Goal: Task Accomplishment & Management: Manage account settings

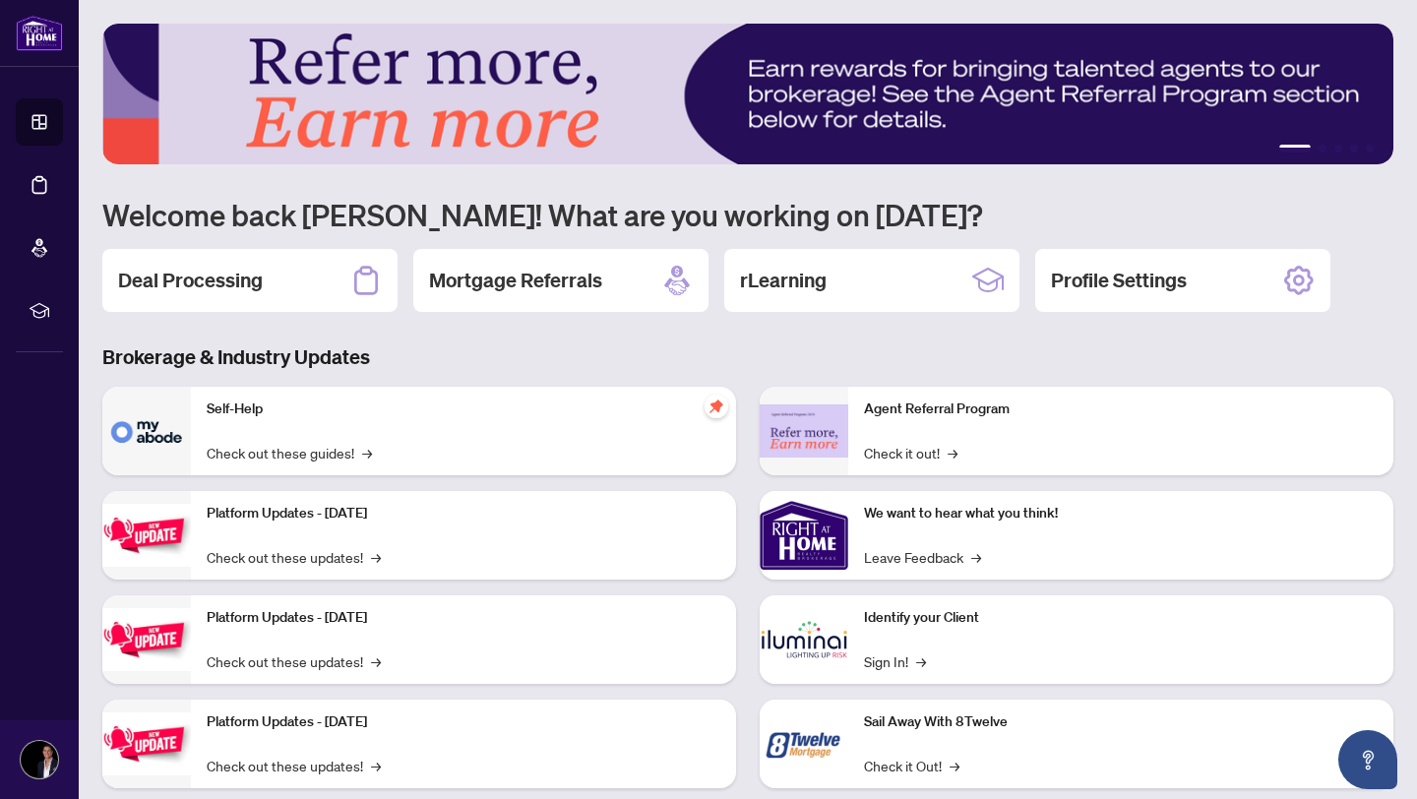
click at [296, 278] on div "Deal Processing" at bounding box center [249, 280] width 295 height 63
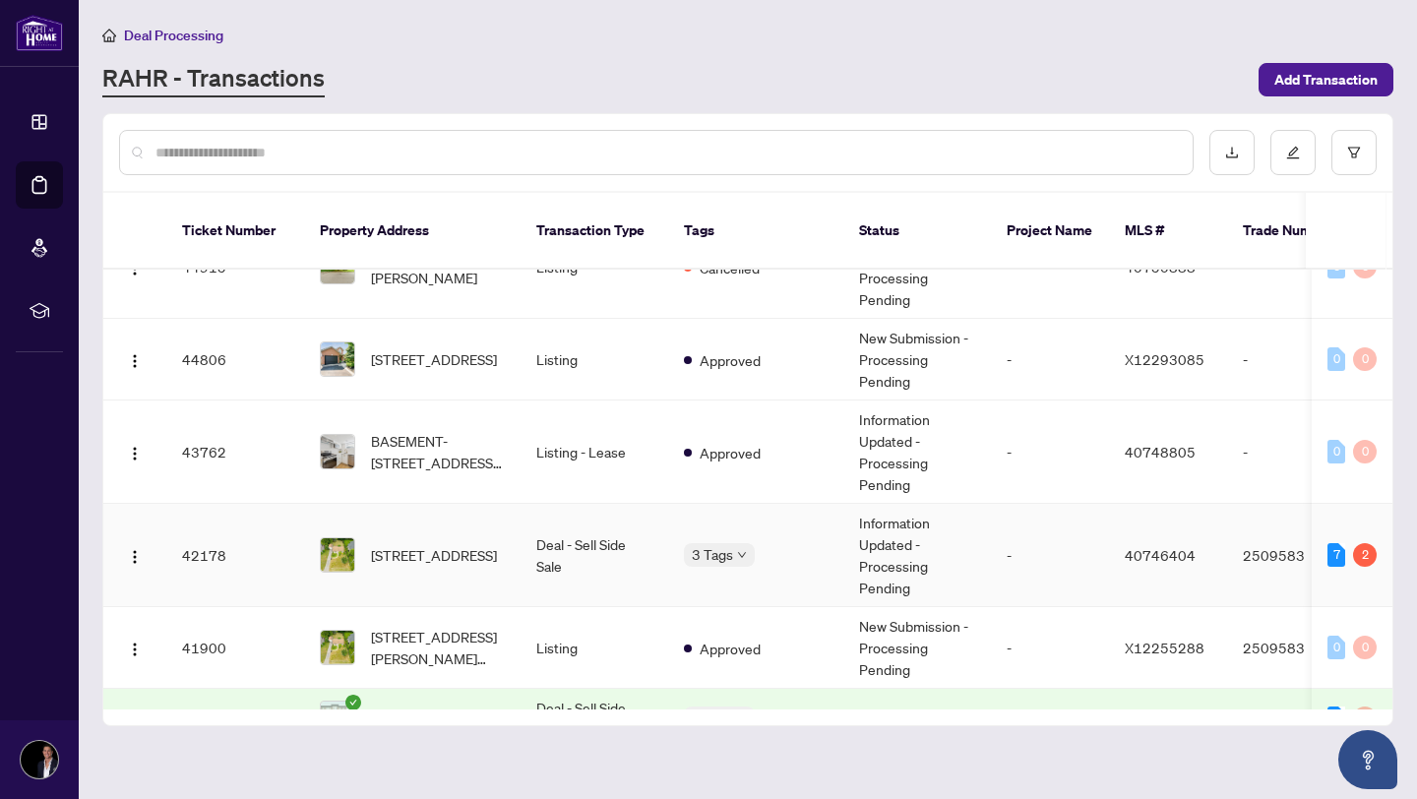
scroll to position [311, 0]
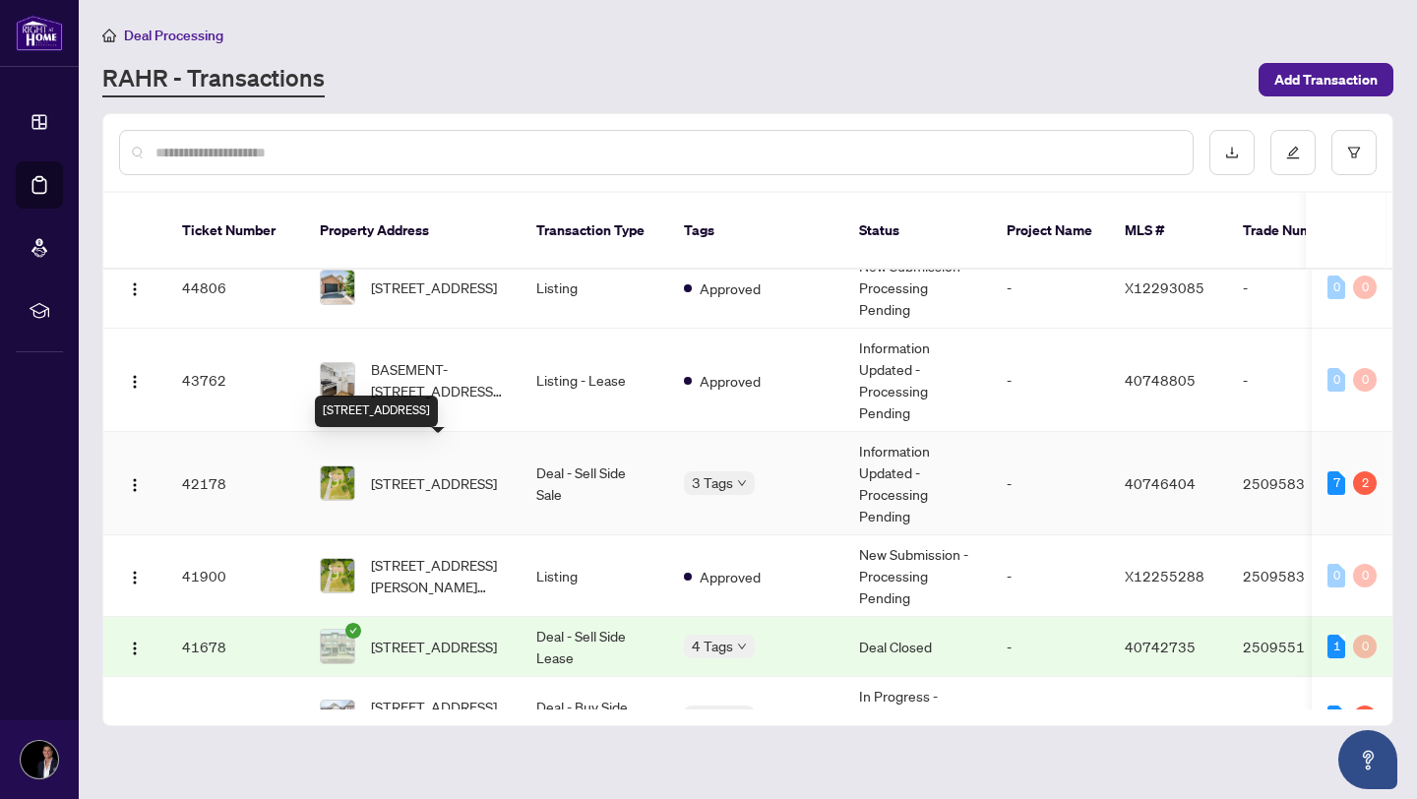
click at [462, 472] on span "[STREET_ADDRESS]" at bounding box center [434, 483] width 126 height 22
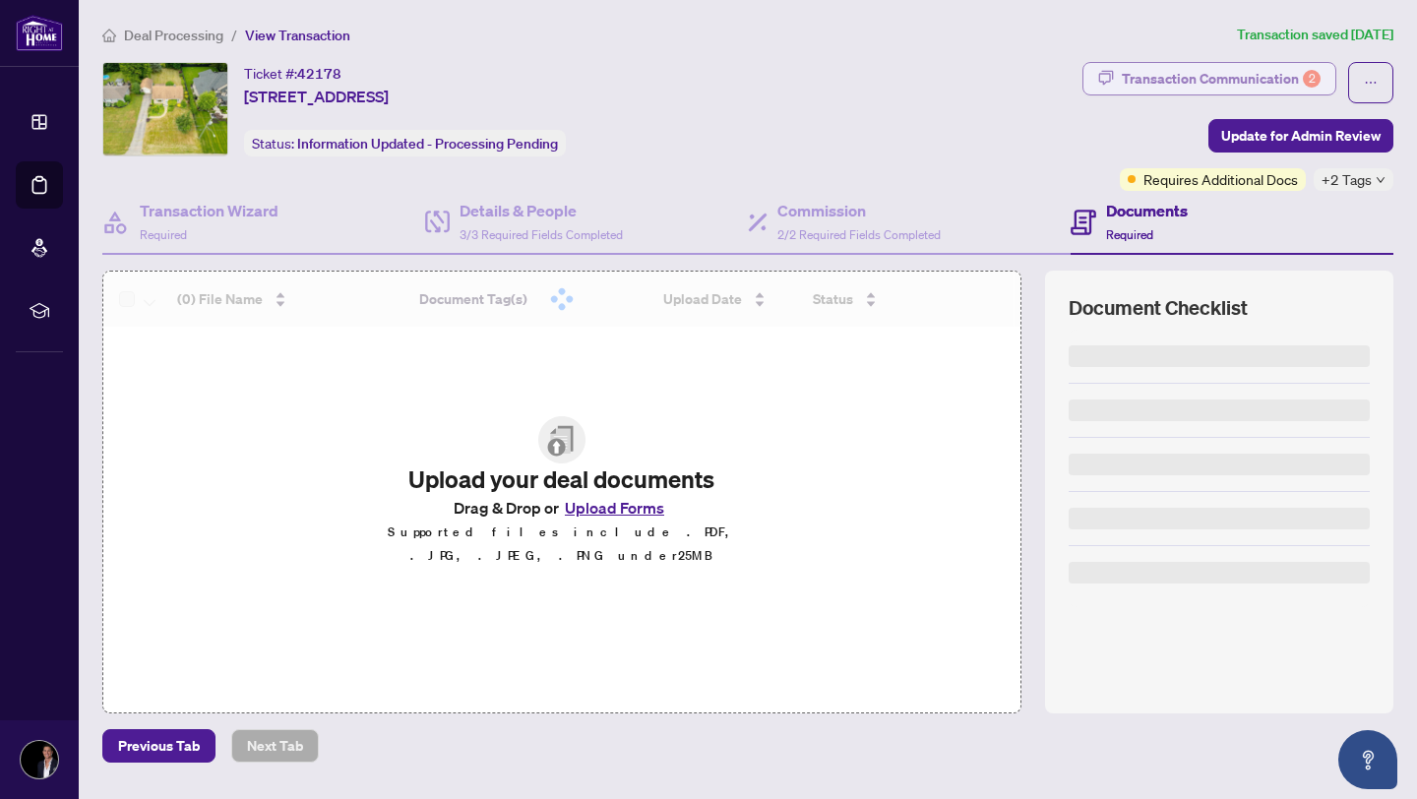
click at [1253, 73] on div "Transaction Communication 2" at bounding box center [1220, 78] width 199 height 31
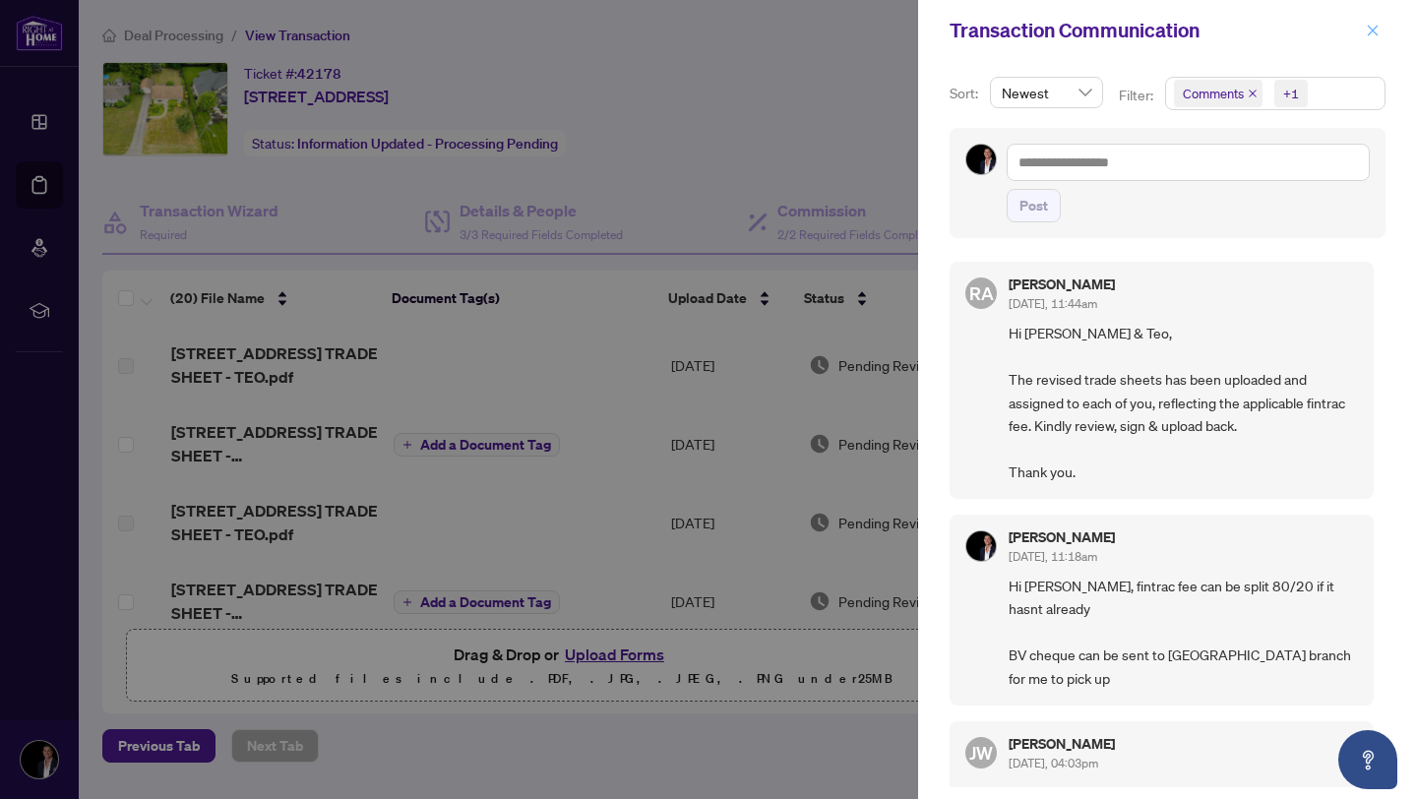
click at [1377, 23] on span "button" at bounding box center [1372, 30] width 14 height 31
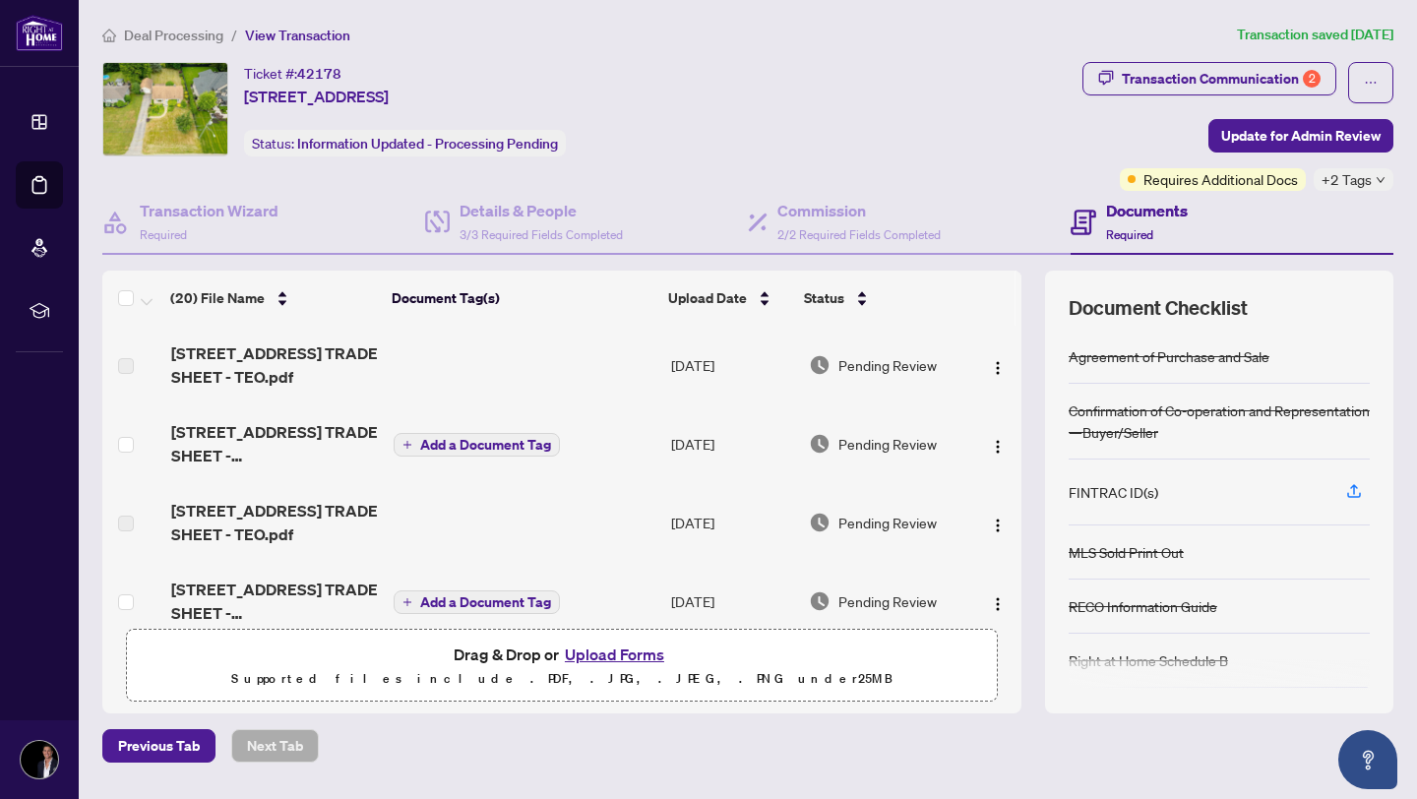
click at [1368, 186] on span "+2 Tags" at bounding box center [1346, 179] width 50 height 23
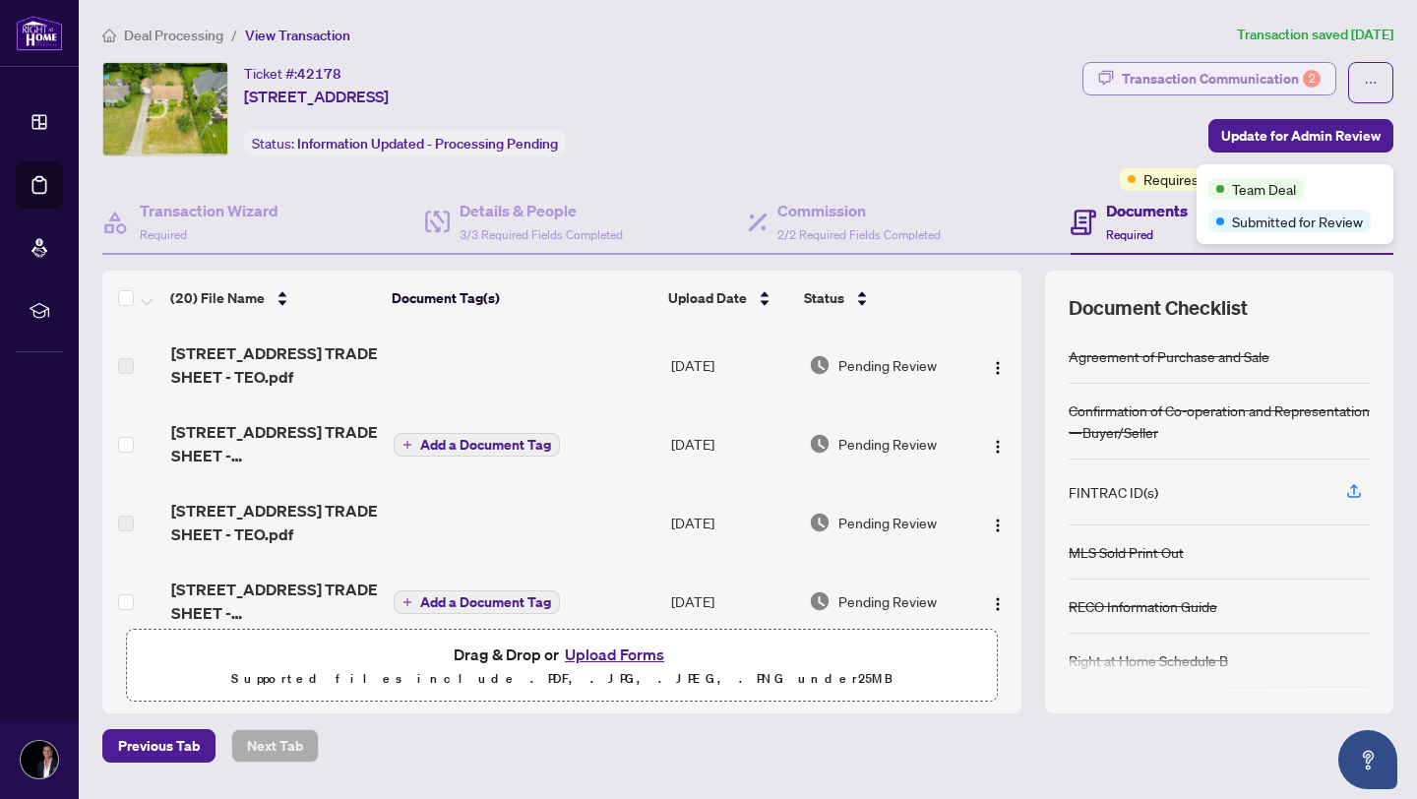
click at [1303, 86] on div "Transaction Communication 2" at bounding box center [1220, 78] width 199 height 31
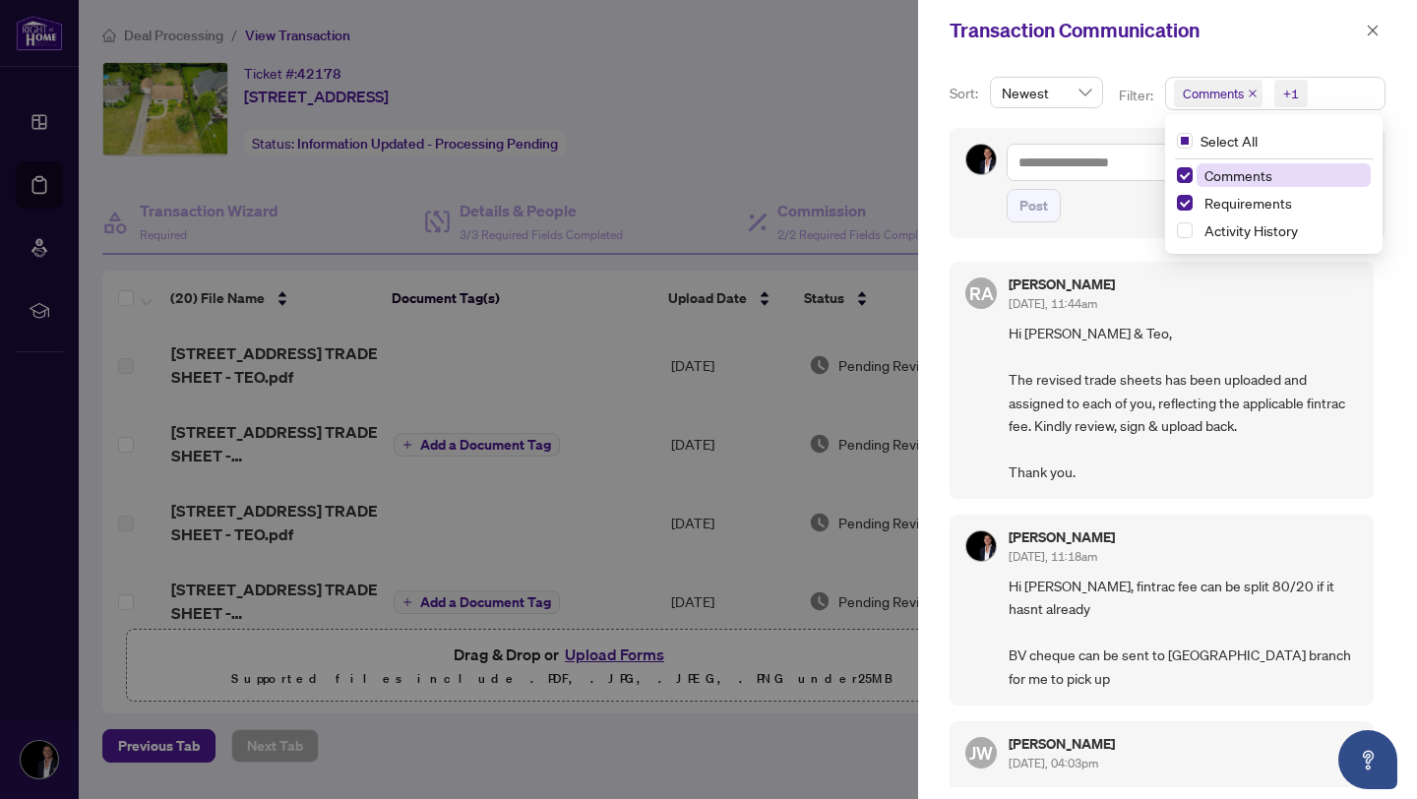
click at [1234, 95] on span "Comments" at bounding box center [1212, 94] width 61 height 20
click at [1247, 92] on icon "close" at bounding box center [1252, 94] width 10 height 10
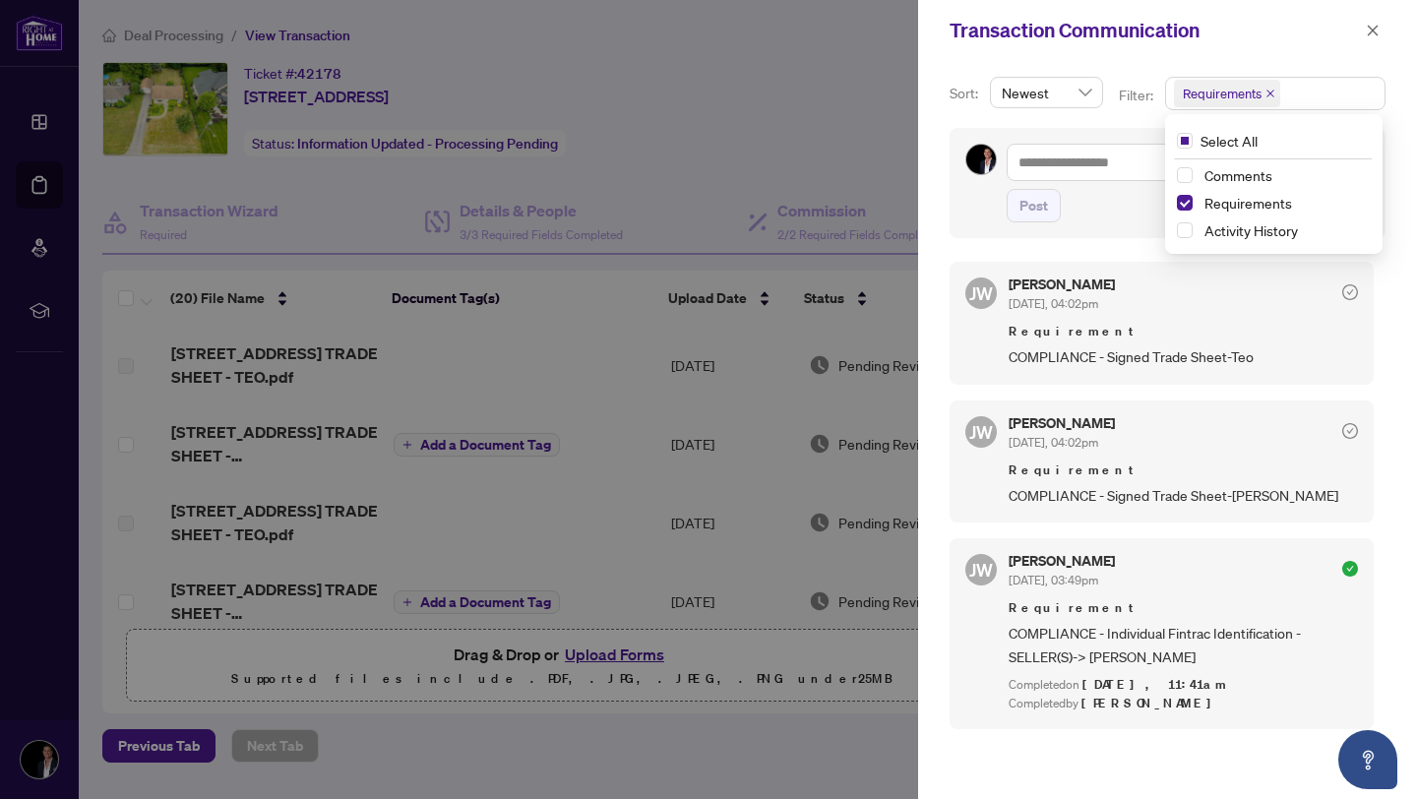
click at [1151, 336] on span "Requirement" at bounding box center [1182, 332] width 349 height 20
click at [390, 375] on div at bounding box center [708, 399] width 1417 height 799
click at [1378, 27] on icon "close" at bounding box center [1372, 31] width 14 height 14
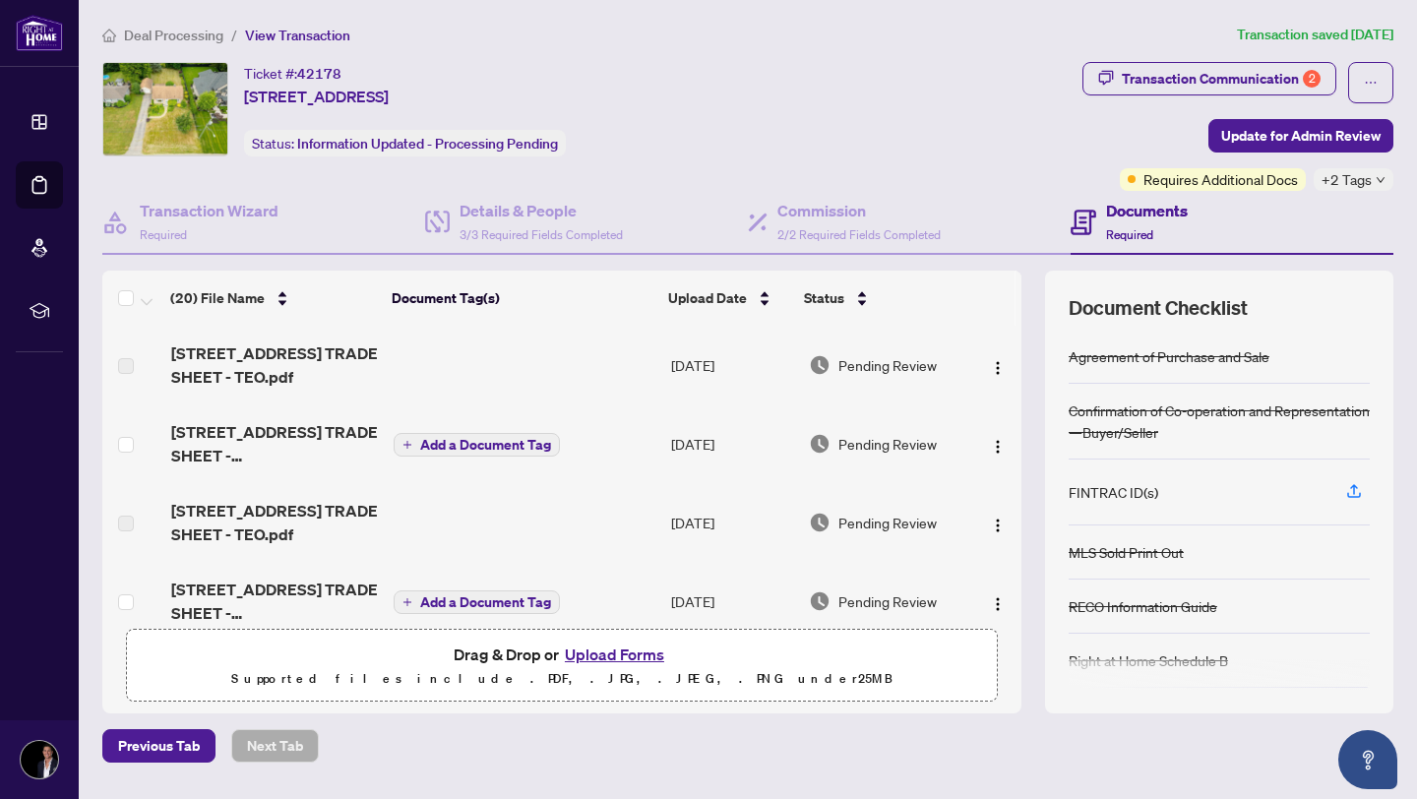
click at [420, 373] on td at bounding box center [525, 365] width 278 height 79
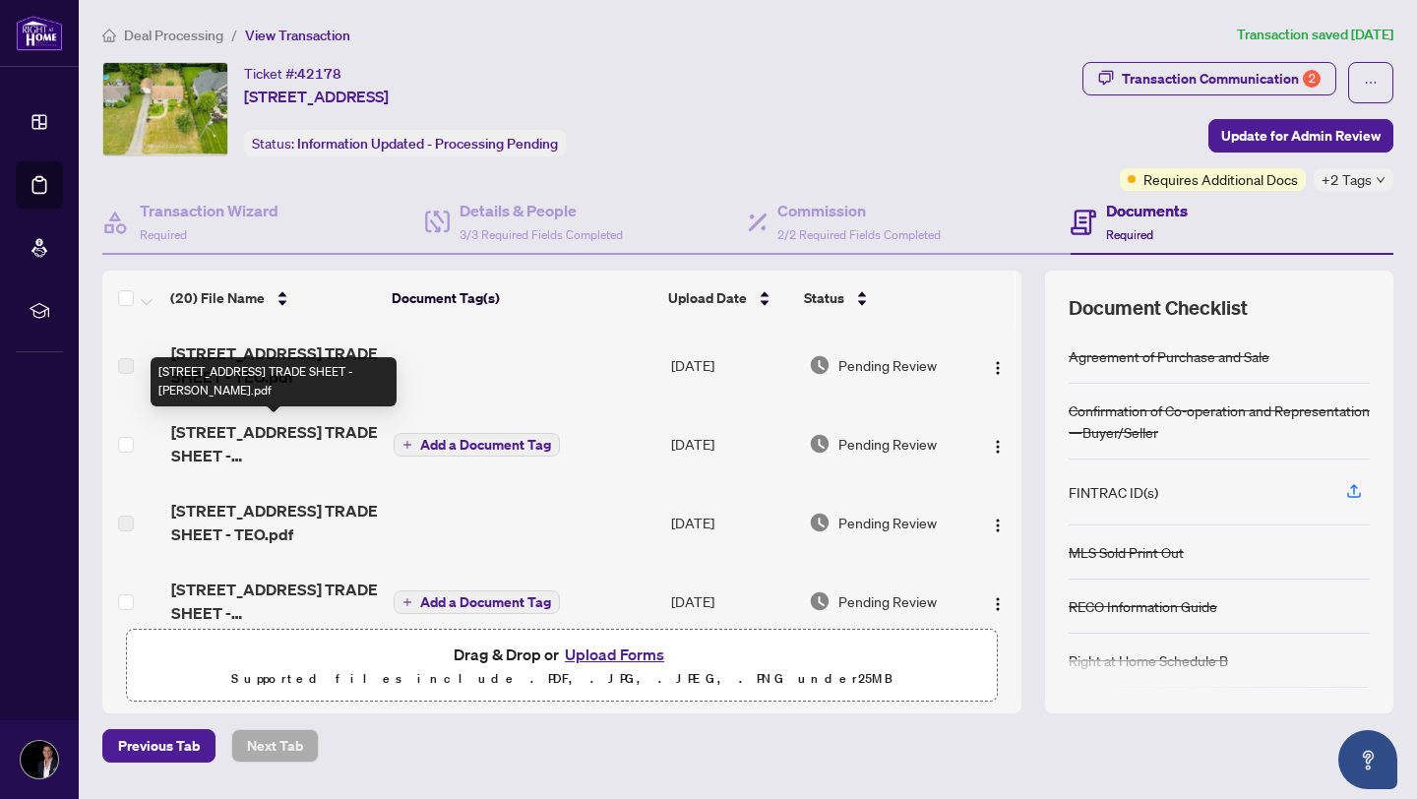
scroll to position [9, 0]
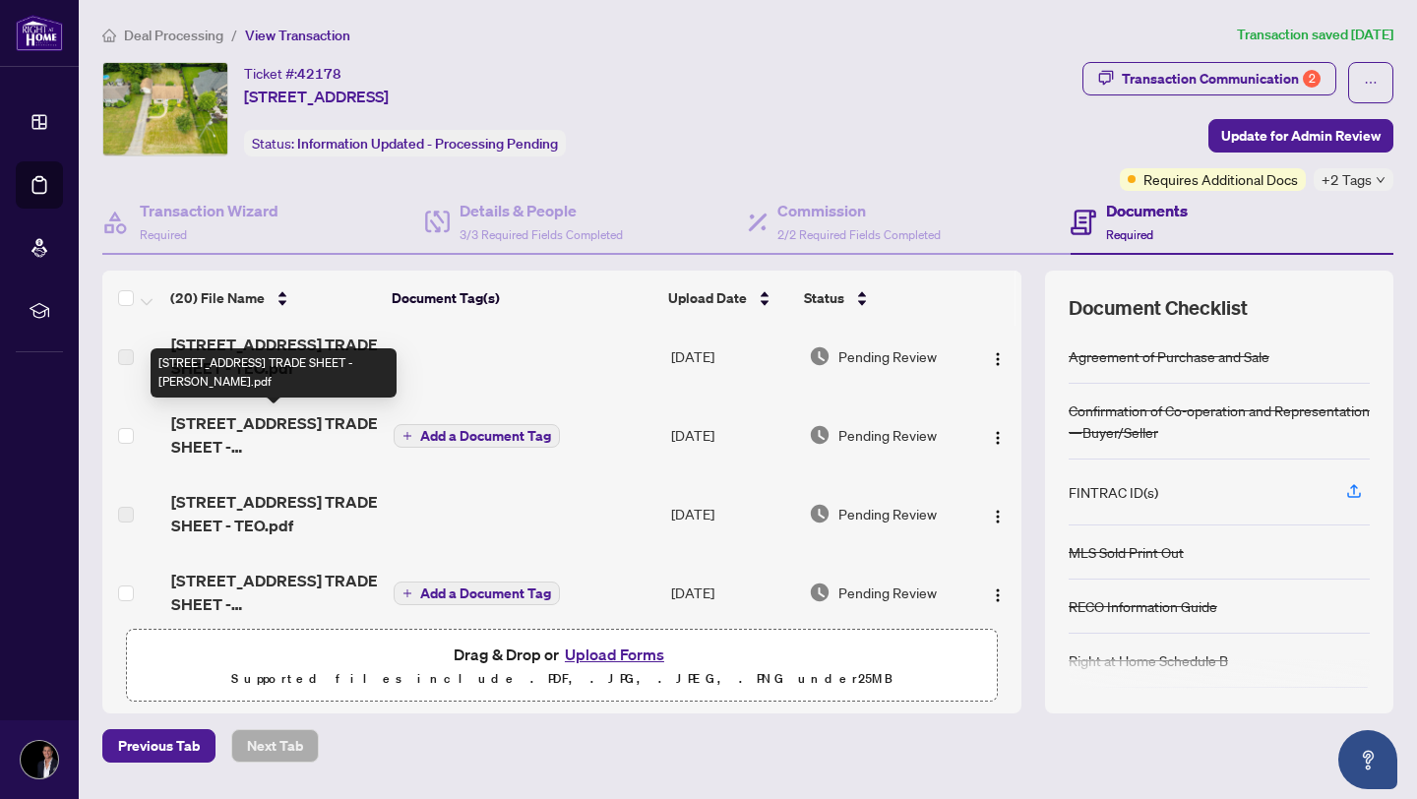
click at [285, 443] on span "[STREET_ADDRESS] TRADE SHEET - [PERSON_NAME].pdf" at bounding box center [274, 434] width 207 height 47
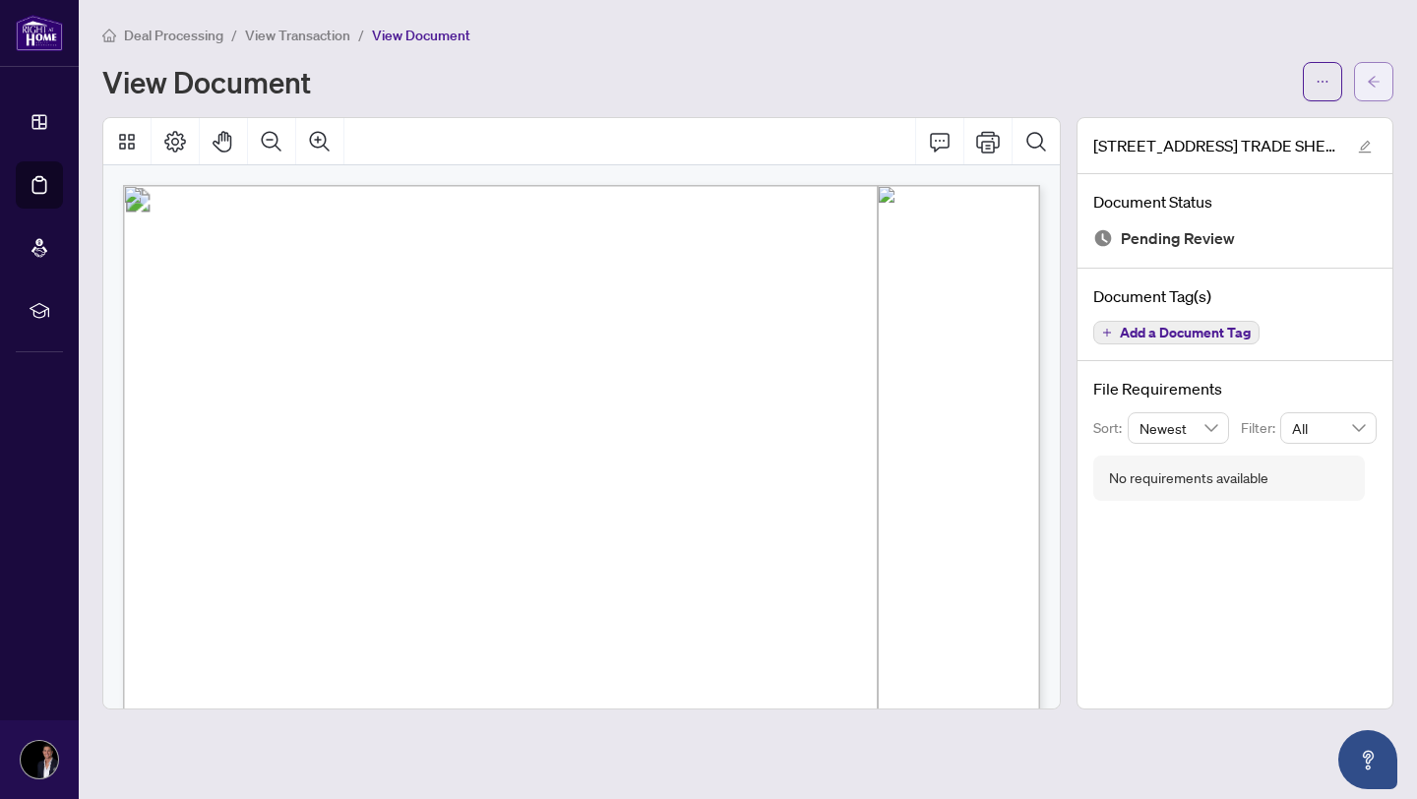
click at [1379, 75] on icon "arrow-left" at bounding box center [1373, 82] width 14 height 14
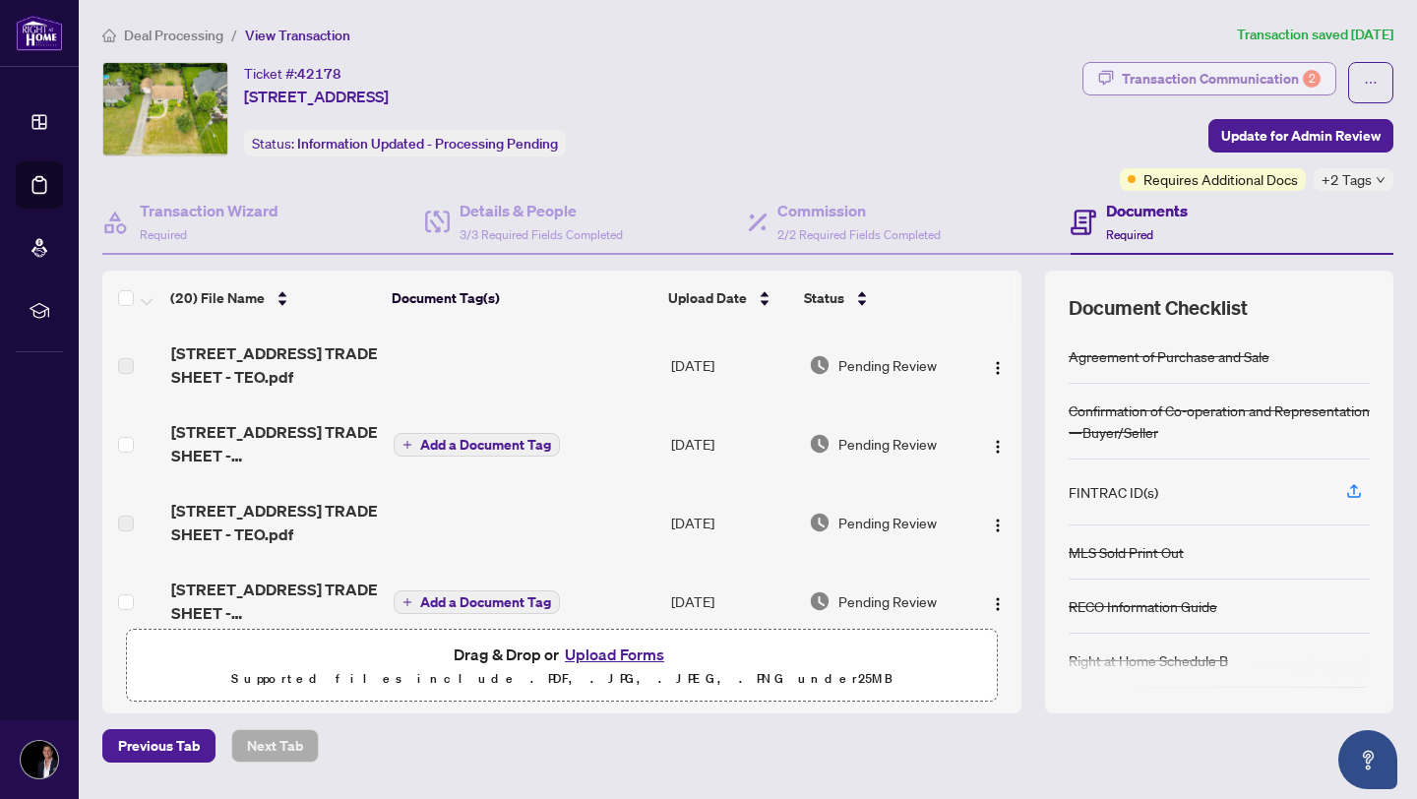
click at [1292, 73] on div "Transaction Communication 2" at bounding box center [1220, 78] width 199 height 31
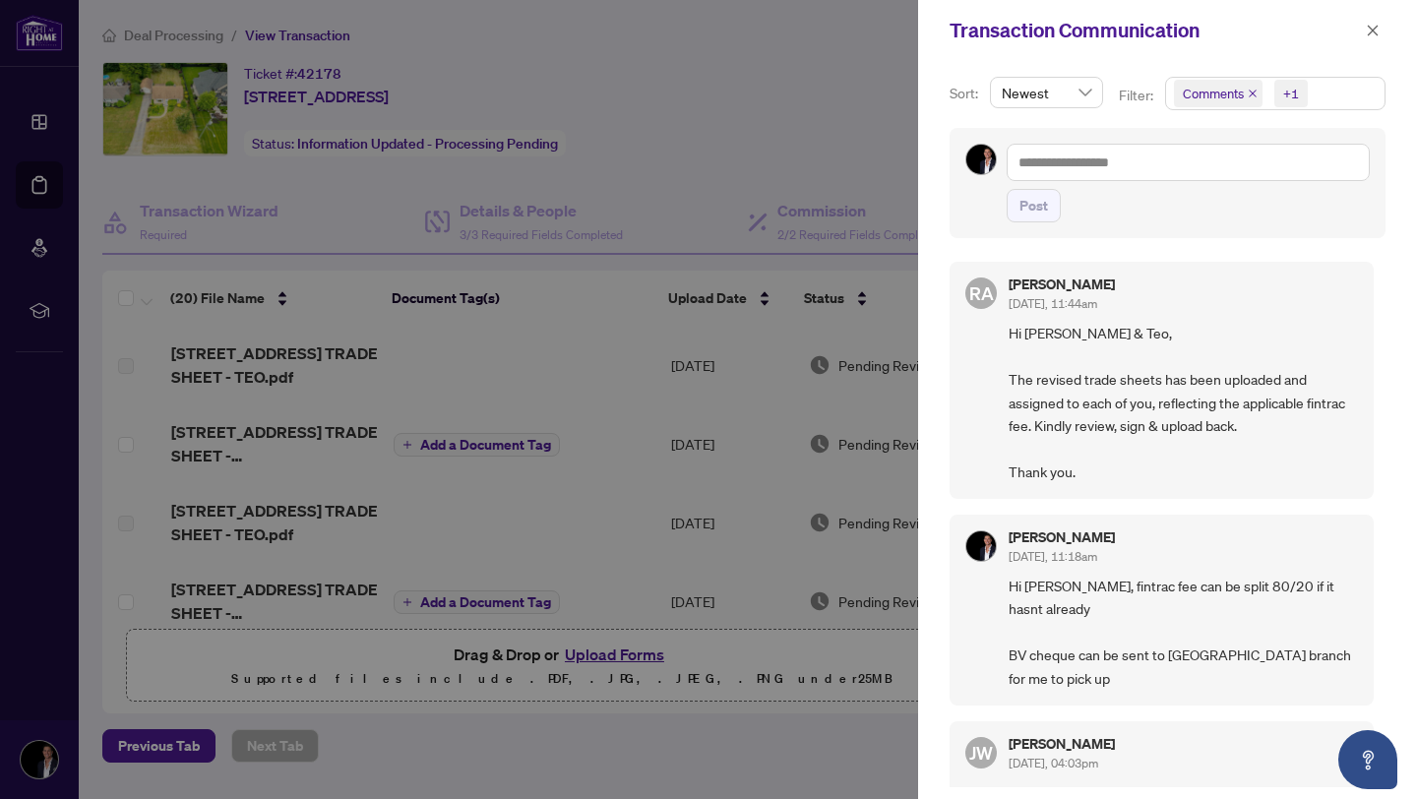
click at [1253, 95] on icon "close" at bounding box center [1252, 94] width 10 height 10
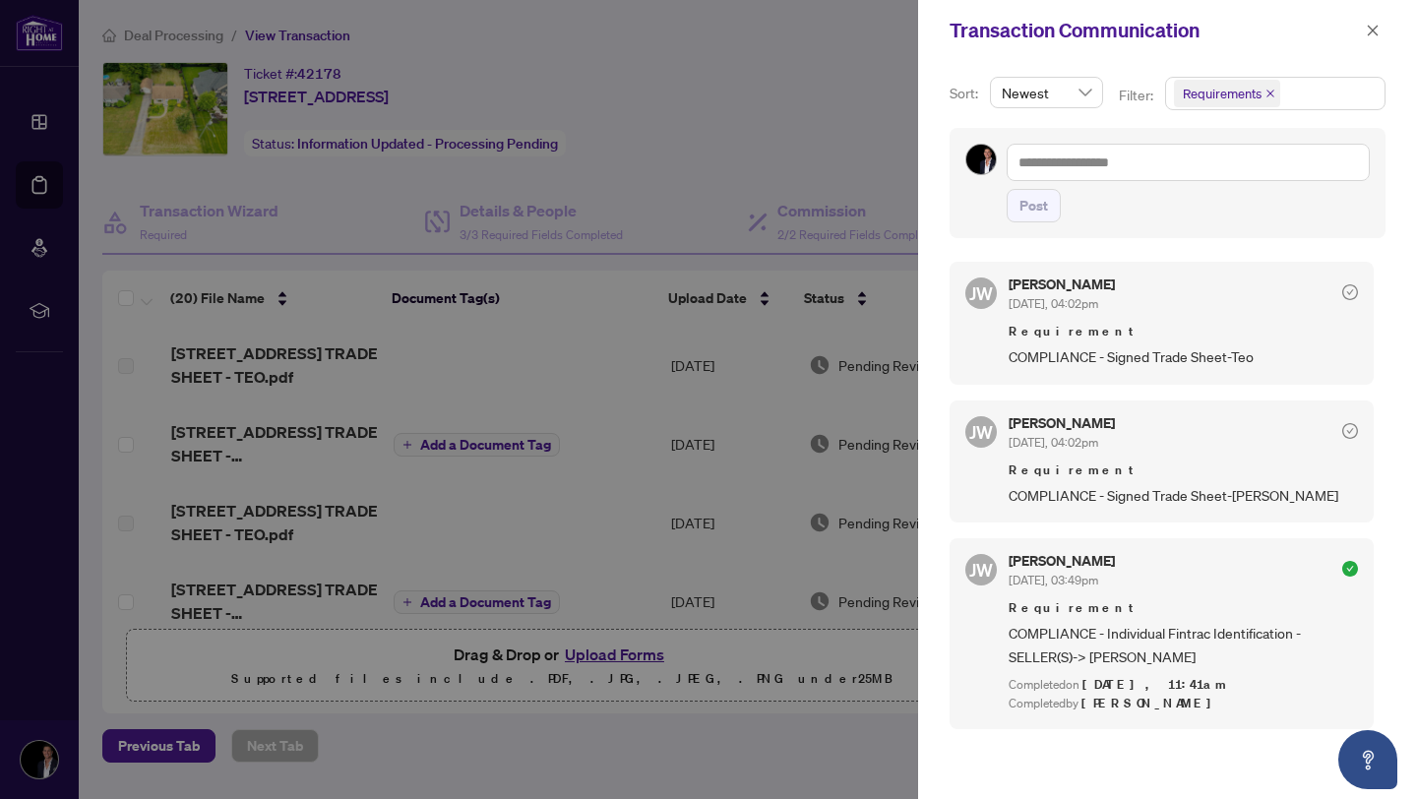
scroll to position [4, 0]
drag, startPoint x: 1362, startPoint y: 16, endPoint x: 1364, endPoint y: 34, distance: 18.8
click at [1362, 16] on div "Transaction Communication" at bounding box center [1167, 30] width 499 height 61
click at [1365, 36] on icon "close" at bounding box center [1372, 31] width 14 height 14
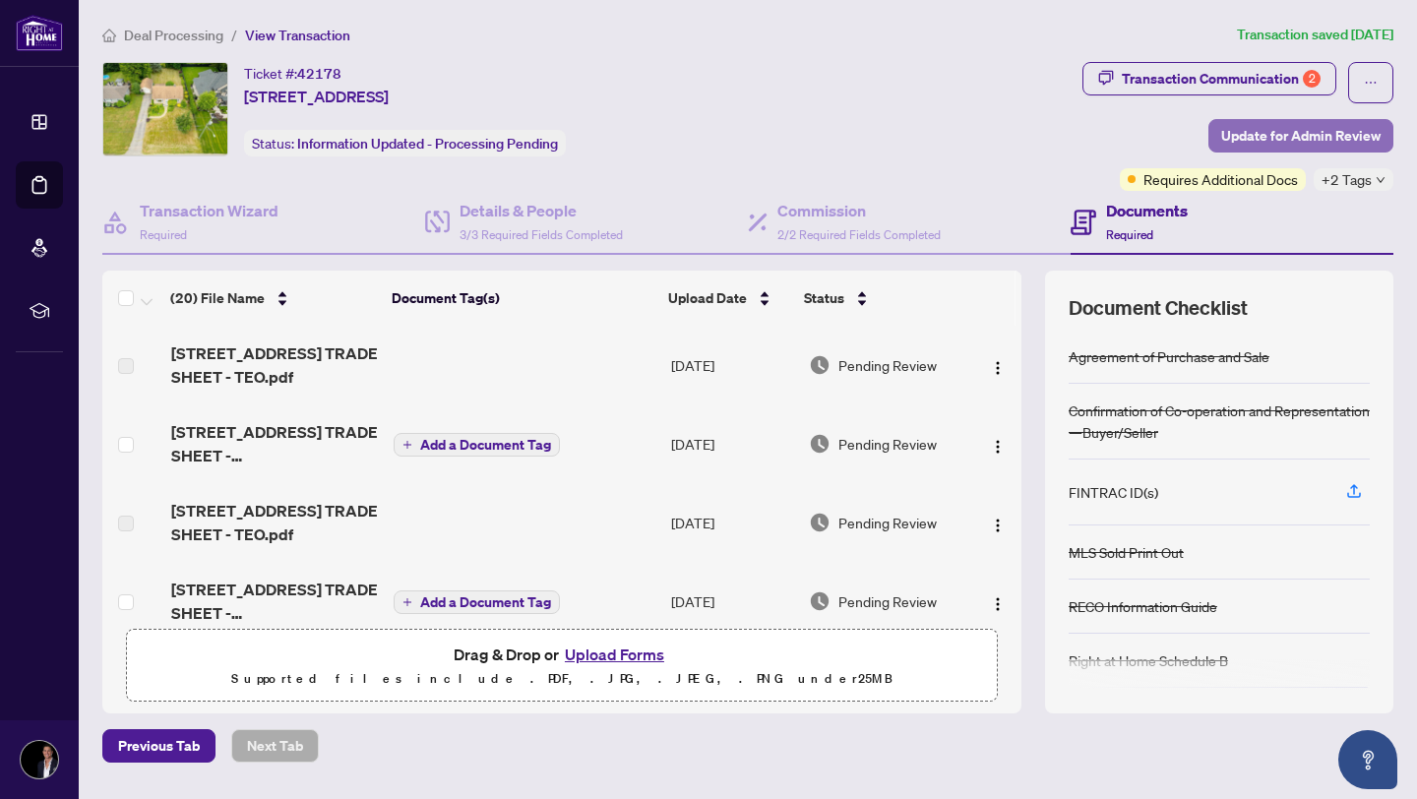
click at [1320, 128] on span "Update for Admin Review" at bounding box center [1300, 135] width 159 height 31
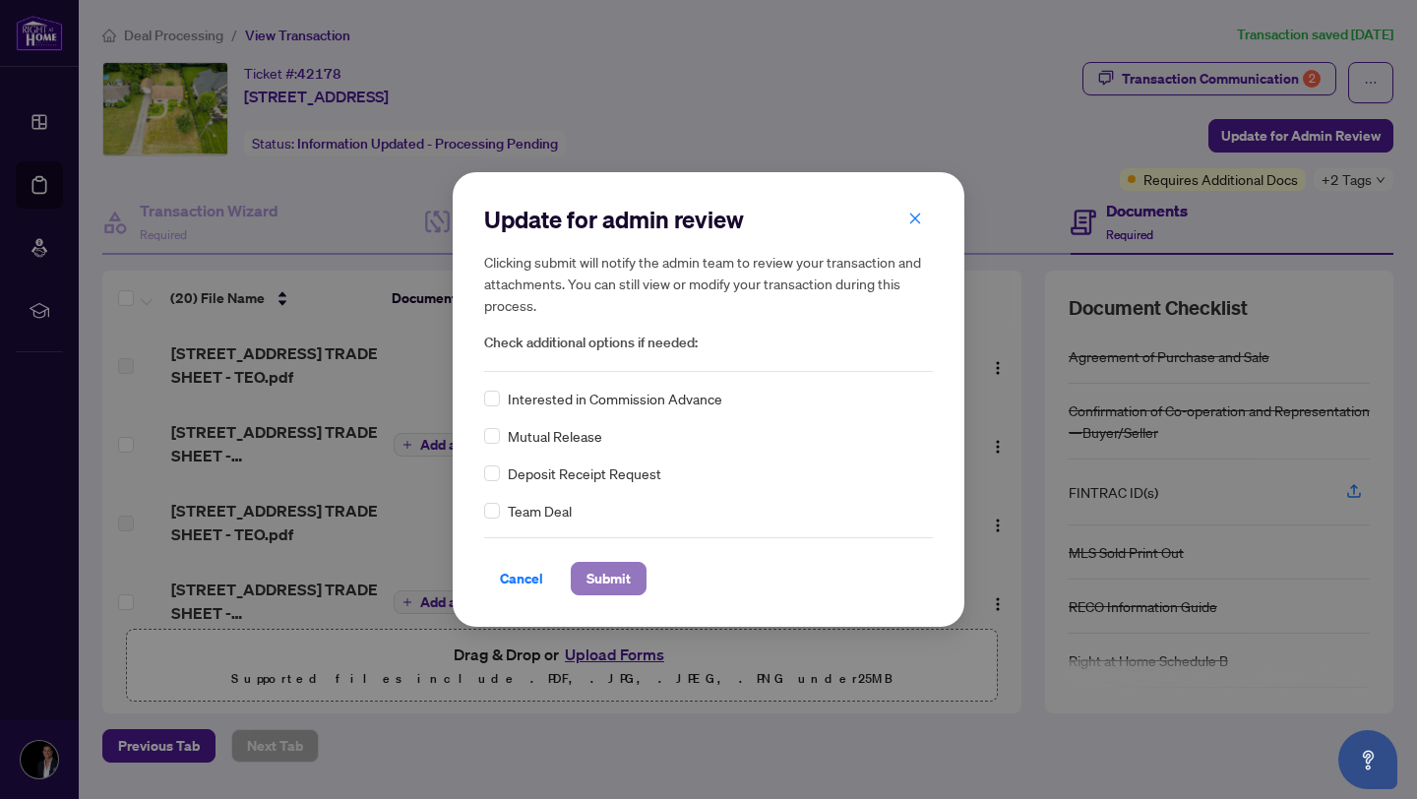
click at [635, 577] on button "Submit" at bounding box center [609, 578] width 76 height 33
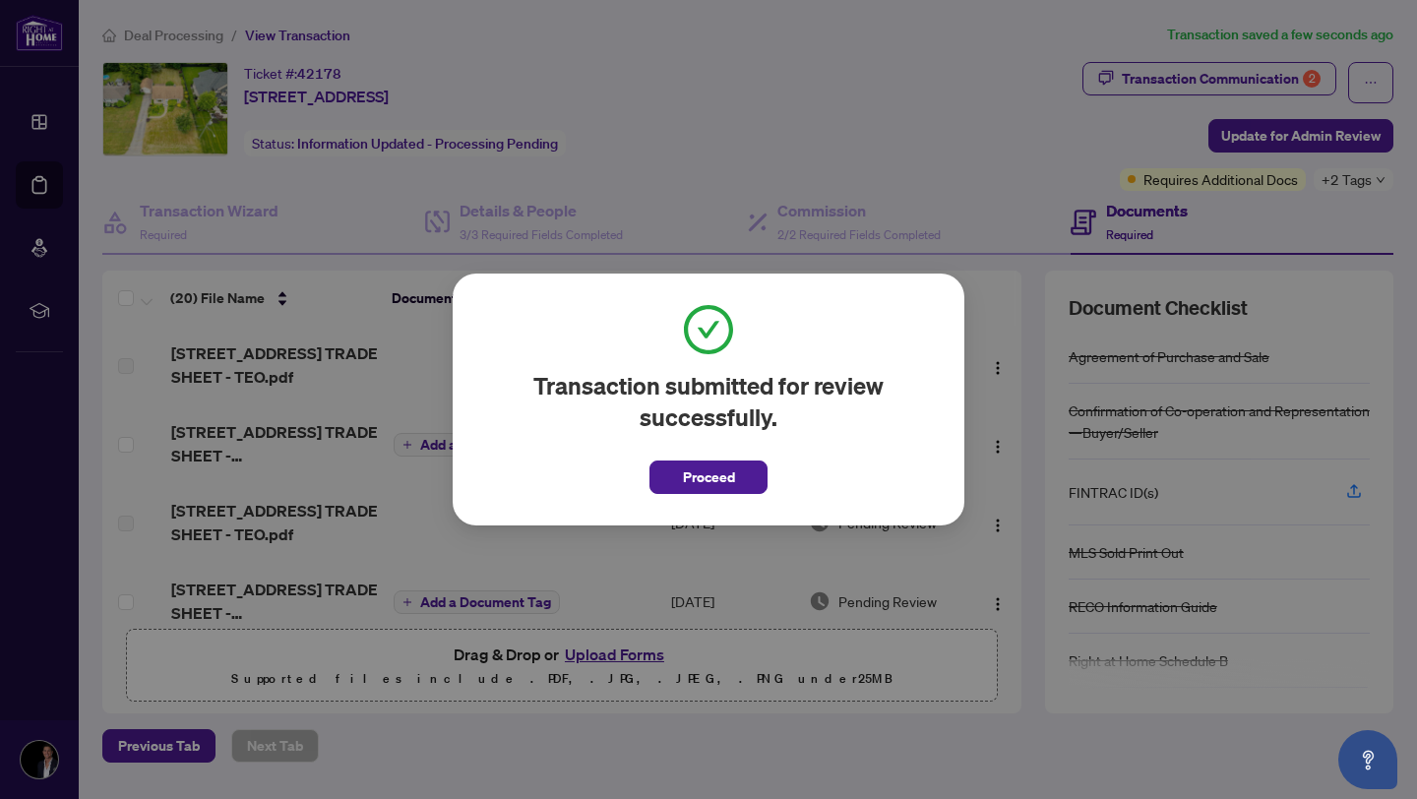
drag, startPoint x: 692, startPoint y: 474, endPoint x: 745, endPoint y: 430, distance: 69.1
click at [692, 474] on span "Proceed" at bounding box center [709, 476] width 52 height 31
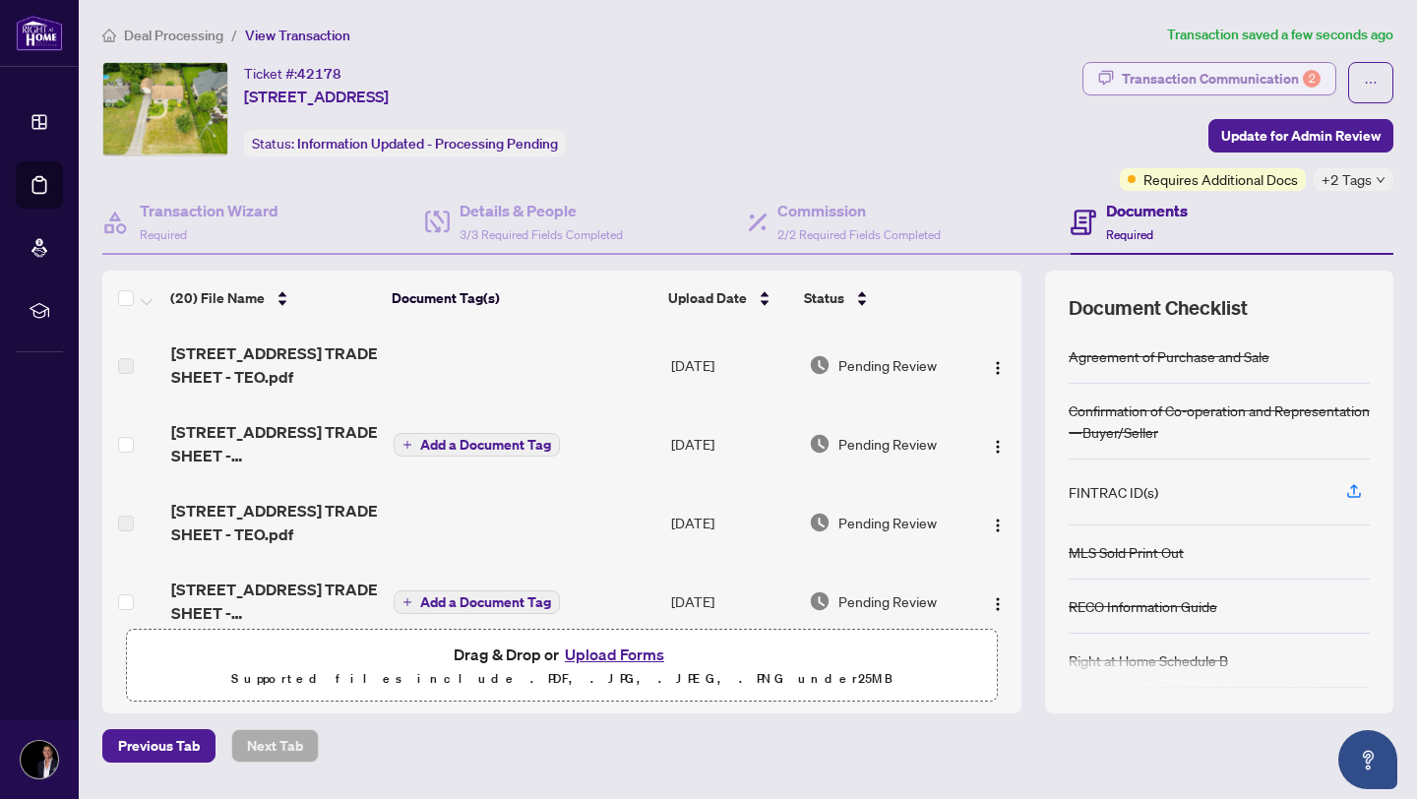
click at [1195, 82] on div "Transaction Communication 2" at bounding box center [1220, 78] width 199 height 31
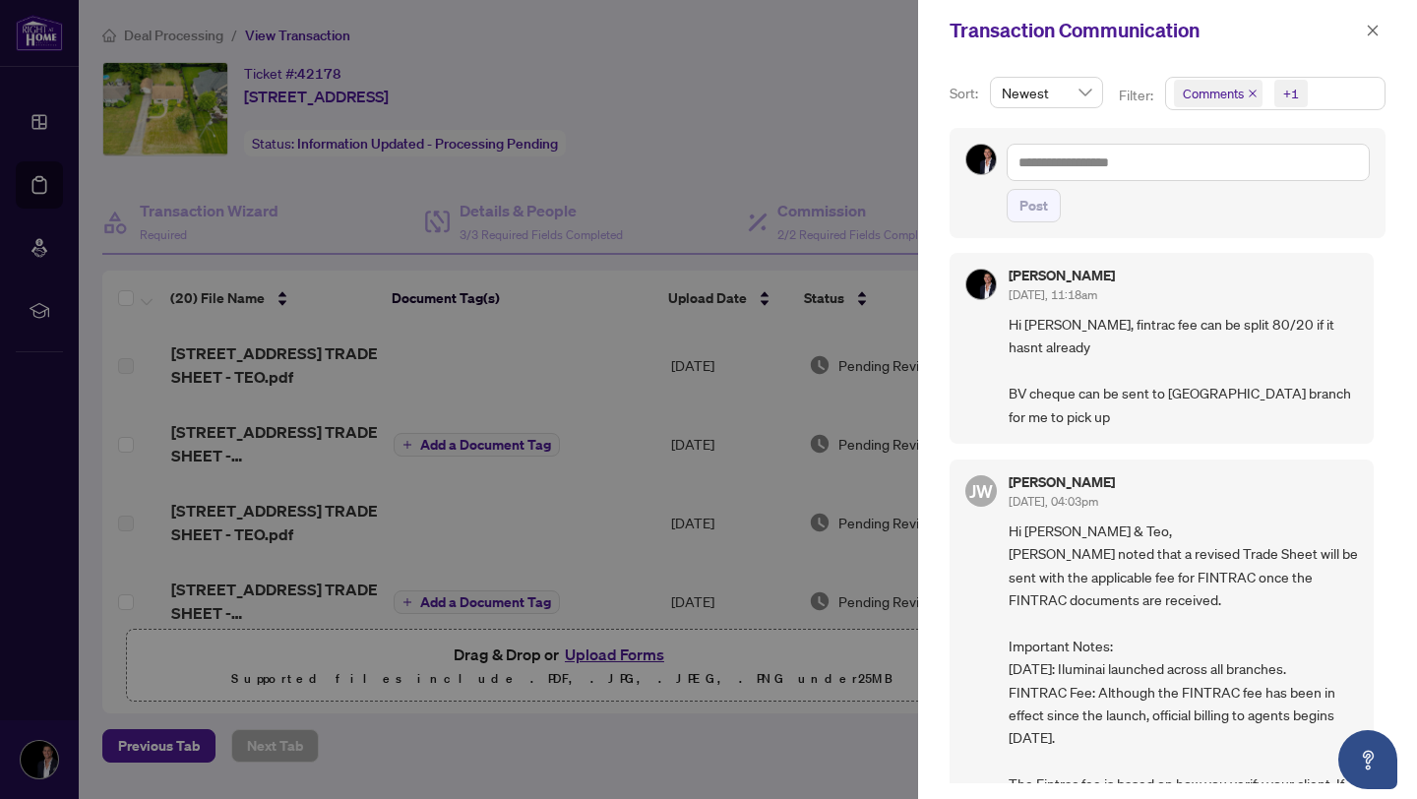
scroll to position [0, 0]
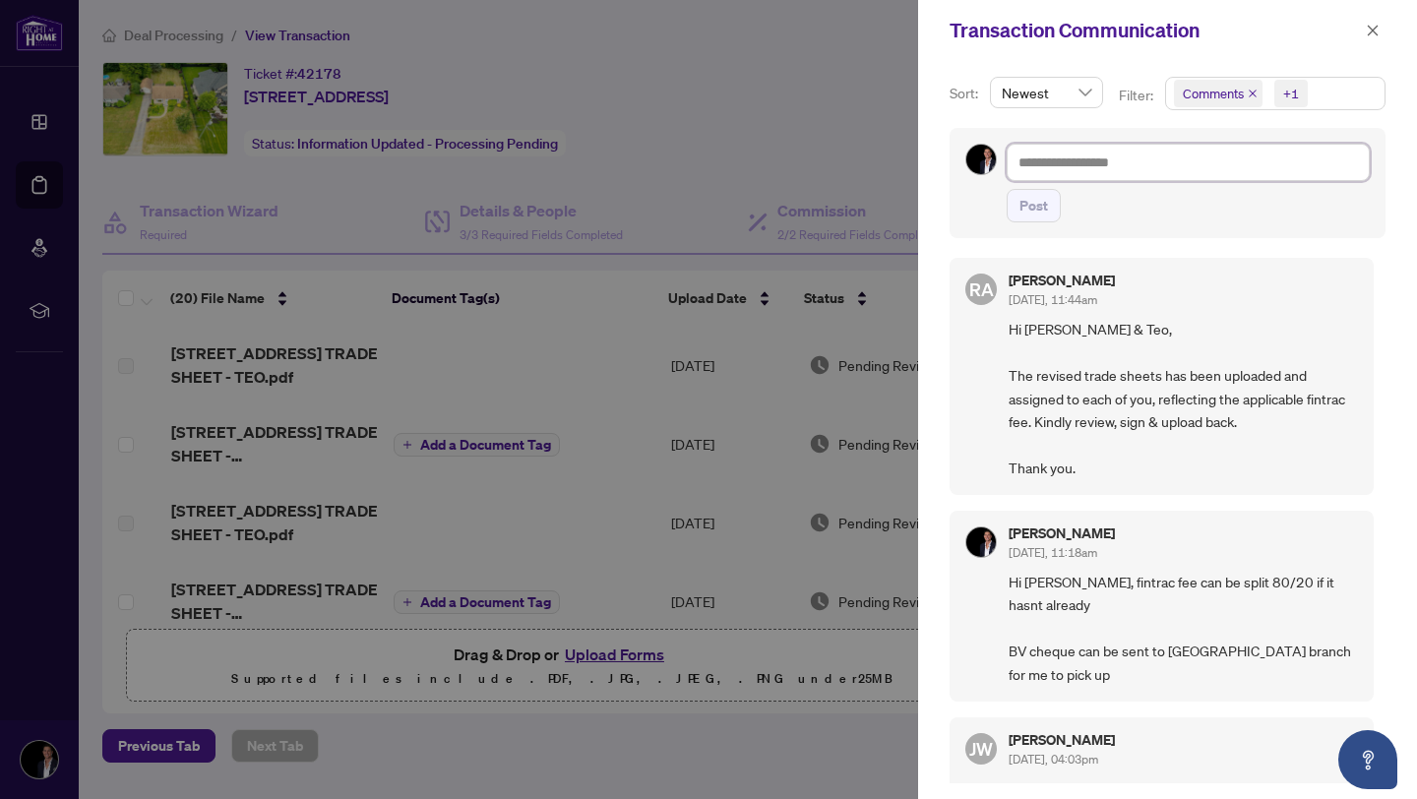
click at [1163, 163] on textarea at bounding box center [1187, 162] width 363 height 37
click at [1252, 95] on icon "close" at bounding box center [1252, 94] width 8 height 8
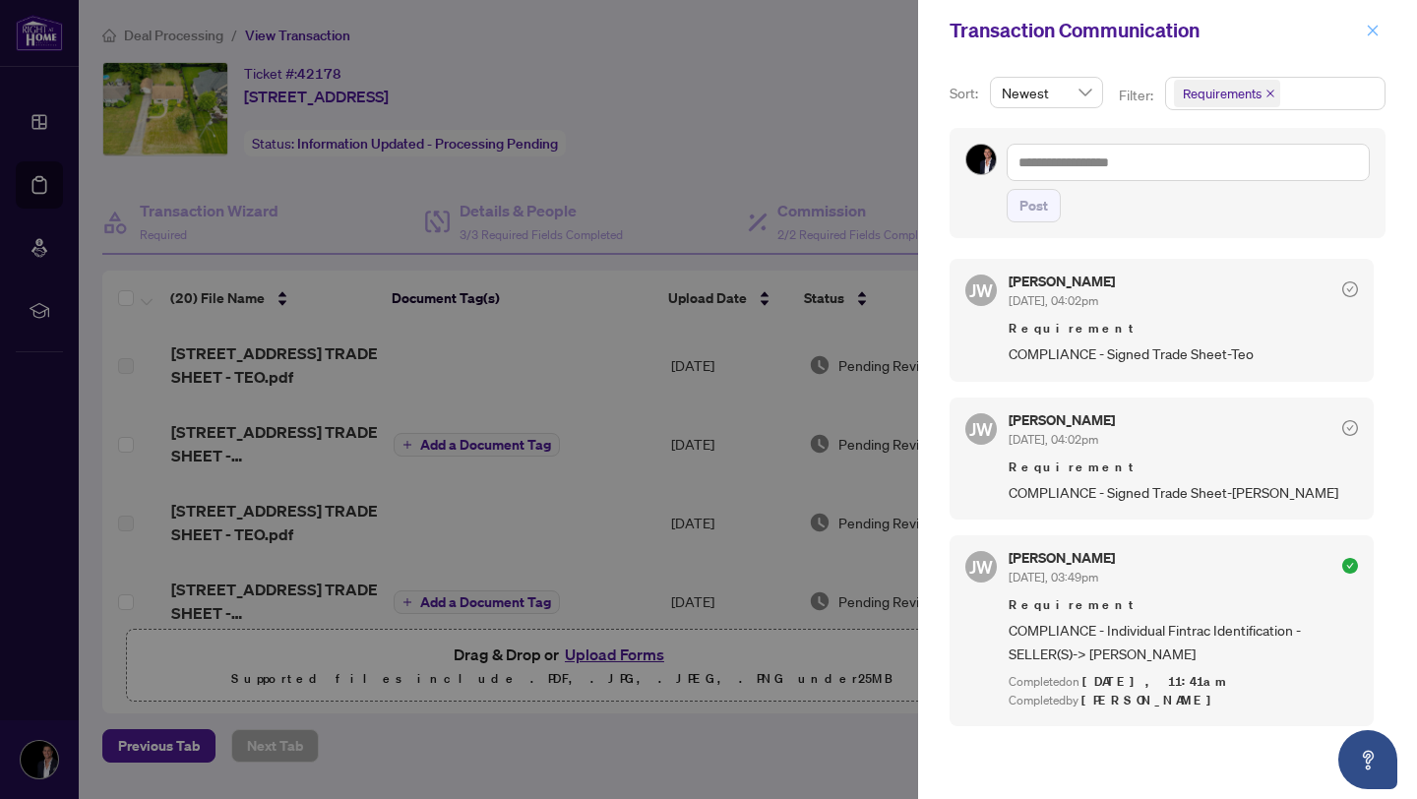
click at [1376, 36] on icon "close" at bounding box center [1372, 31] width 14 height 14
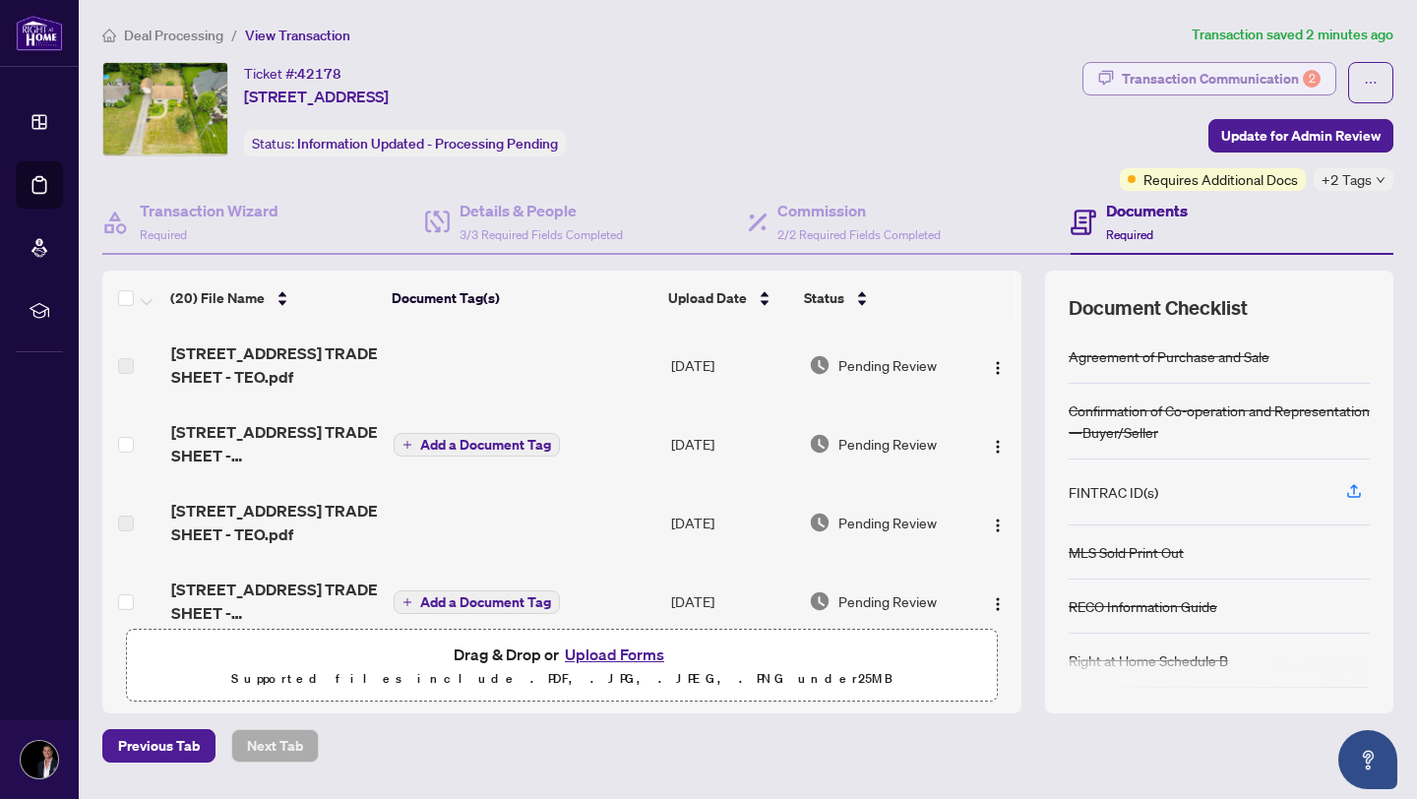
click at [1316, 86] on div "Transaction Communication 2" at bounding box center [1220, 78] width 199 height 31
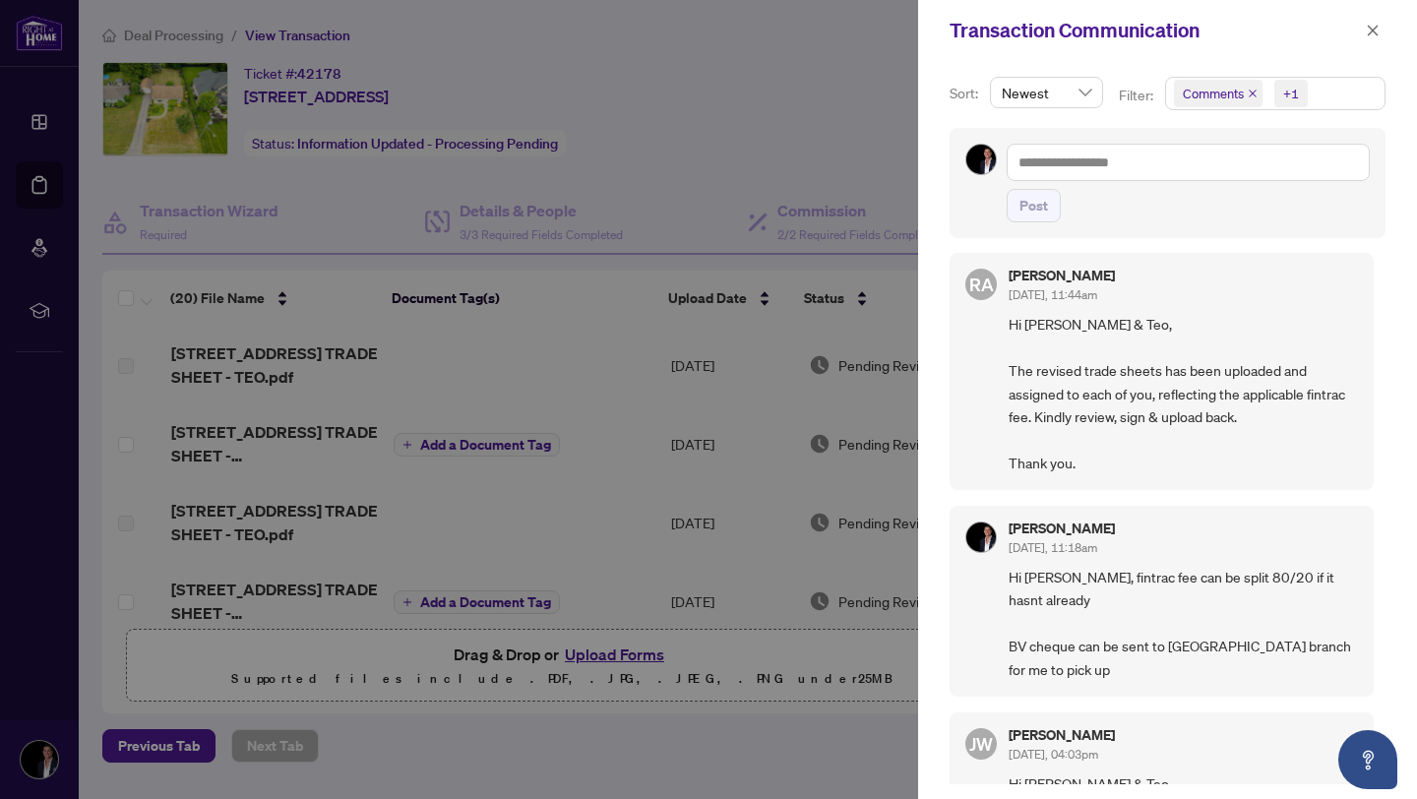
scroll to position [0, 0]
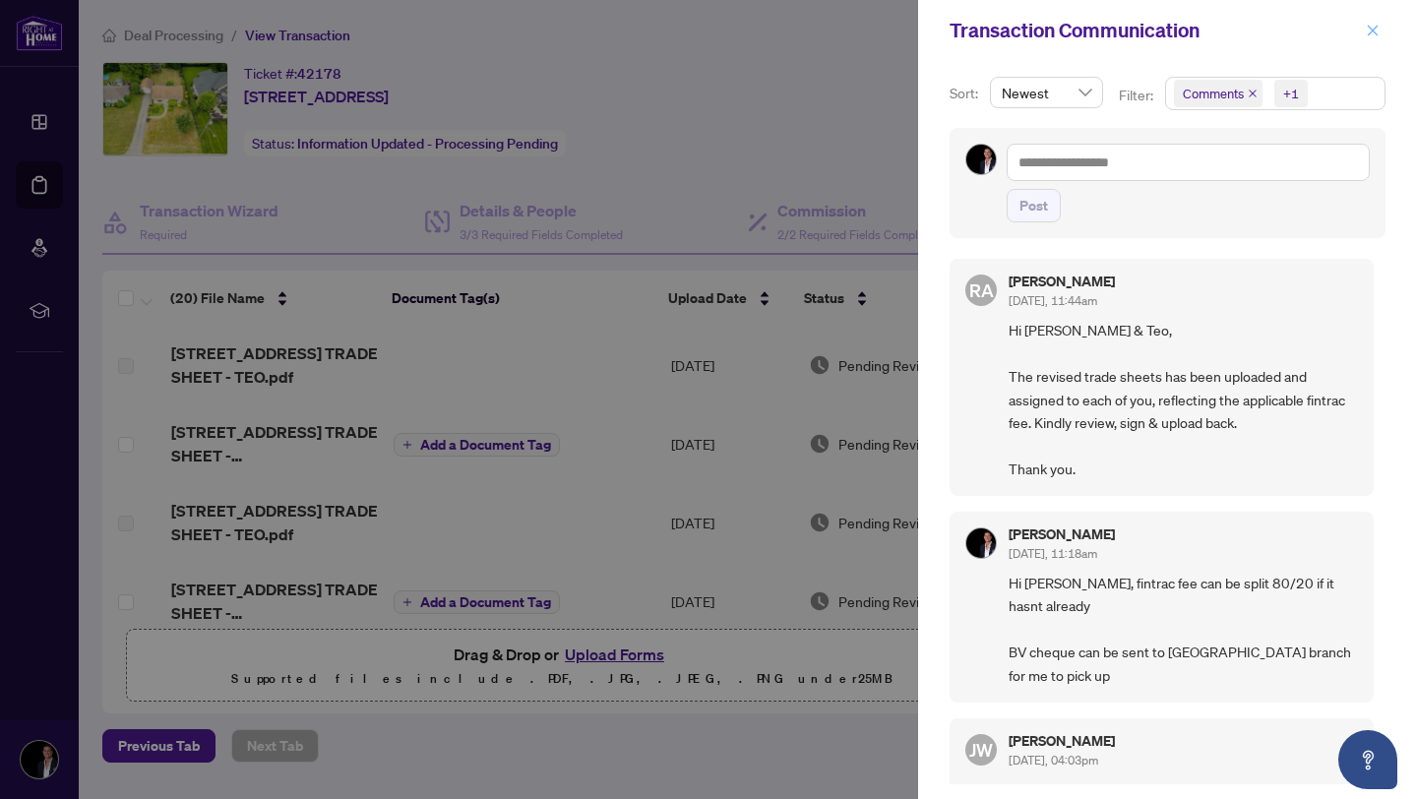
click at [1361, 25] on button "button" at bounding box center [1372, 31] width 26 height 24
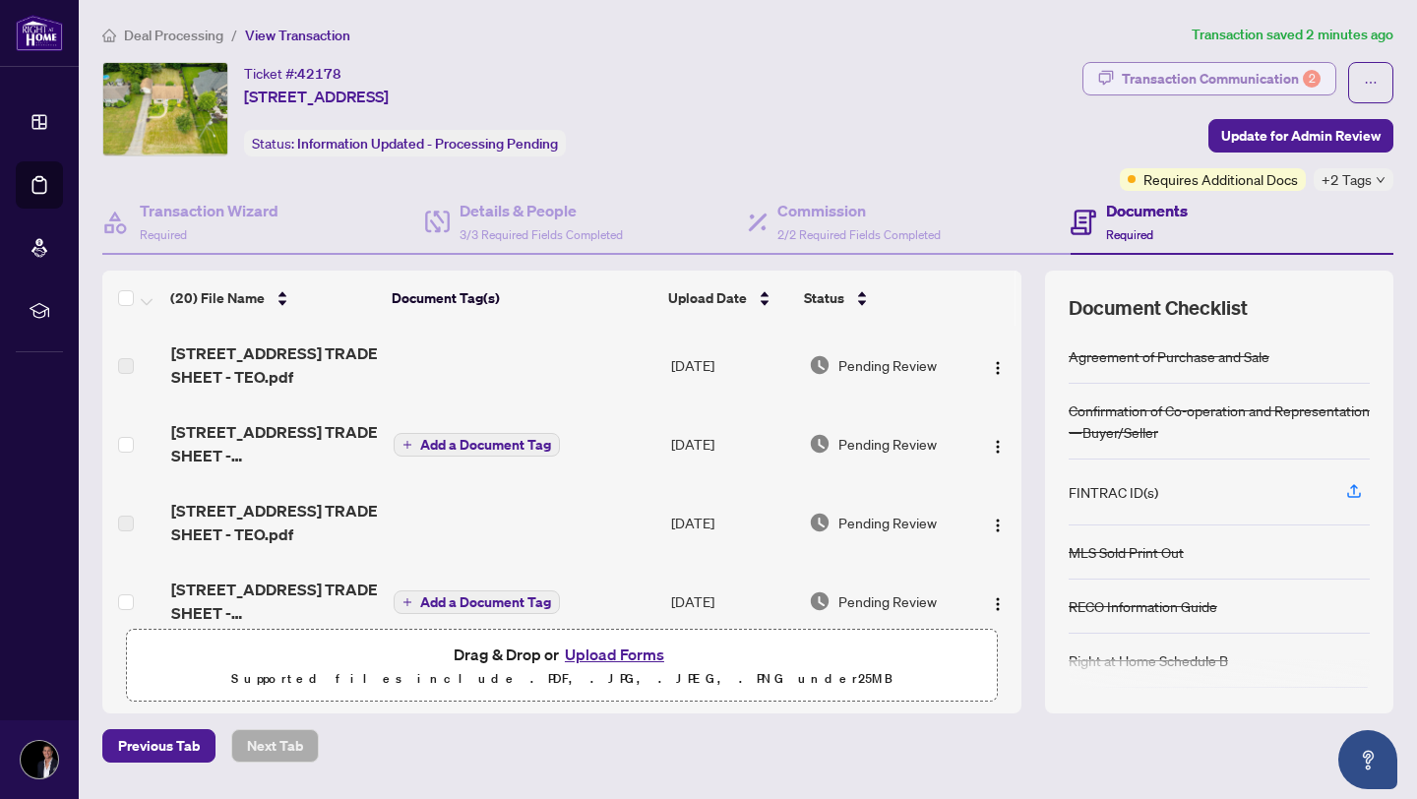
click at [1311, 84] on div "2" at bounding box center [1311, 79] width 18 height 18
